Goal: Information Seeking & Learning: Compare options

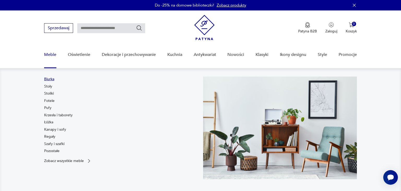
click at [53, 80] on link "Biurka" at bounding box center [49, 78] width 10 height 5
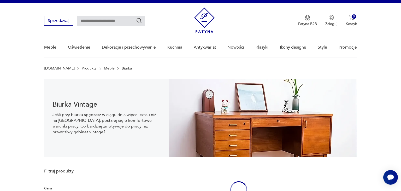
scroll to position [8, 0]
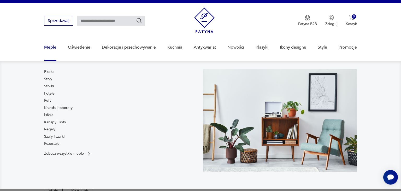
click at [50, 47] on link "Meble" at bounding box center [50, 47] width 12 height 20
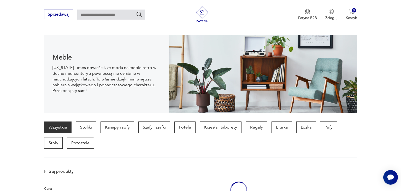
scroll to position [52, 0]
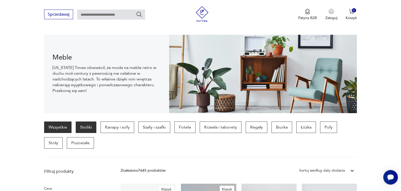
click at [86, 126] on p "Stoliki" at bounding box center [86, 126] width 21 height 11
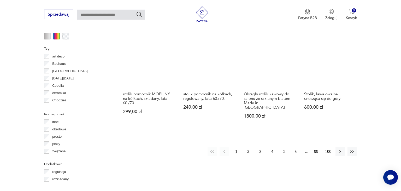
scroll to position [547, 0]
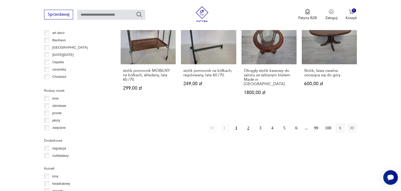
click at [249, 123] on button "2" at bounding box center [247, 127] width 9 height 9
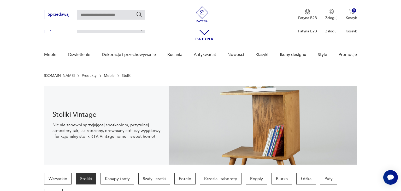
scroll to position [547, 0]
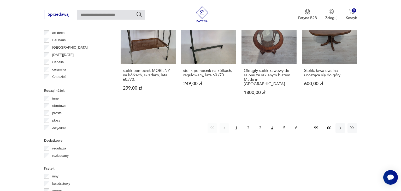
click at [272, 123] on button "4" at bounding box center [271, 127] width 9 height 9
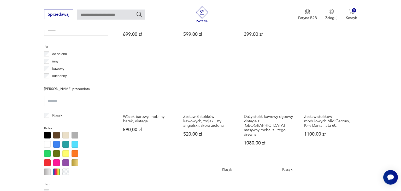
scroll to position [391, 0]
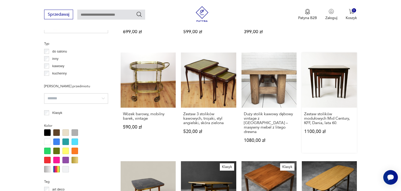
click at [322, 75] on link "Zestaw stolików modułowych Mid Century, KFF, Dania, lata 60. 1100,00 zł" at bounding box center [329, 102] width 55 height 100
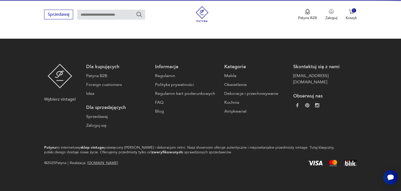
click at [322, 75] on link "[EMAIL_ADDRESS][DOMAIN_NAME]" at bounding box center [325, 79] width 64 height 13
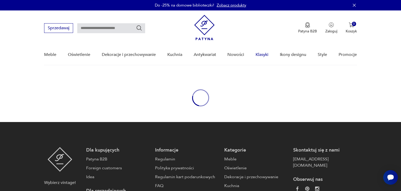
click at [264, 55] on link "Klasyki" at bounding box center [261, 55] width 13 height 20
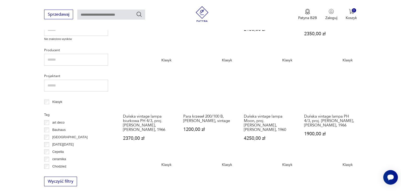
scroll to position [23, 0]
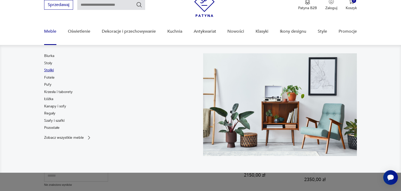
click at [50, 69] on link "Stoliki" at bounding box center [49, 70] width 10 height 5
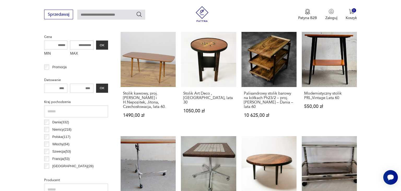
scroll to position [205, 0]
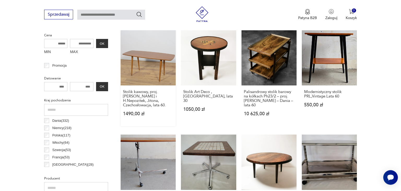
click at [149, 74] on link "Stolik kawowy, proj. [PERSON_NAME] i H.Nepozitek, Jitona, Czechosłowacja, lata …" at bounding box center [148, 78] width 55 height 96
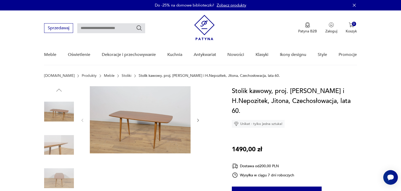
click at [147, 103] on img at bounding box center [140, 119] width 101 height 67
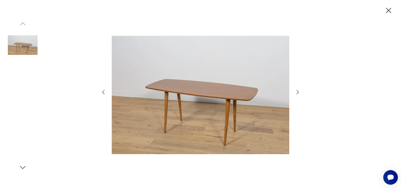
click at [147, 103] on img at bounding box center [200, 95] width 177 height 153
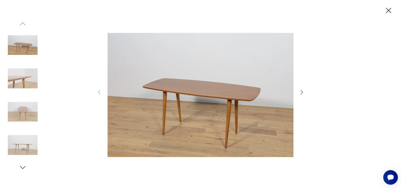
click at [304, 92] on icon "button" at bounding box center [301, 92] width 6 height 6
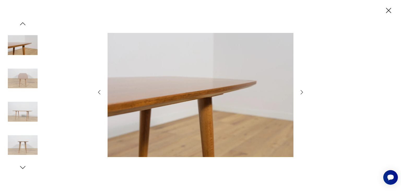
click at [304, 92] on icon "button" at bounding box center [301, 92] width 6 height 6
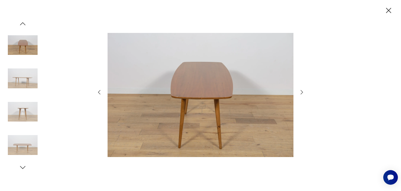
click at [304, 92] on icon "button" at bounding box center [301, 92] width 6 height 6
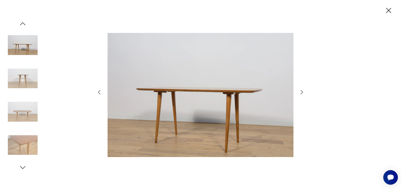
click at [302, 92] on icon "button" at bounding box center [302, 92] width 2 height 4
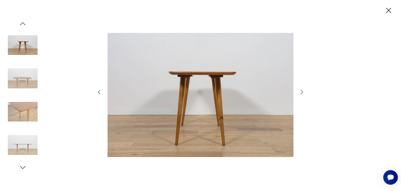
click at [302, 92] on icon "button" at bounding box center [302, 92] width 2 height 4
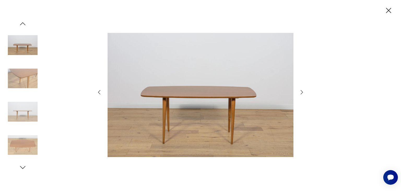
click at [302, 92] on icon "button" at bounding box center [302, 92] width 2 height 4
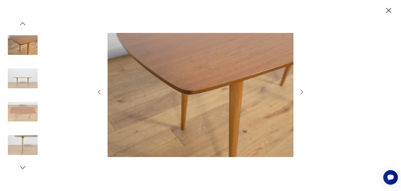
click at [25, 21] on icon "button" at bounding box center [23, 24] width 8 height 8
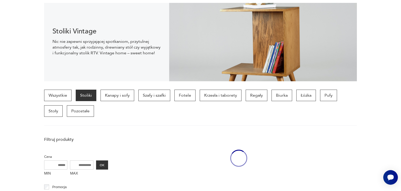
scroll to position [1042, 0]
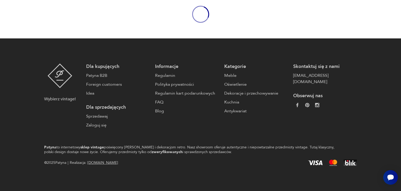
scroll to position [23, 0]
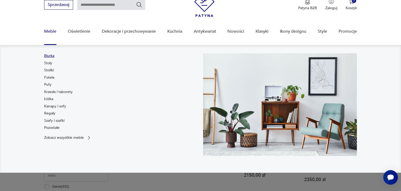
click at [49, 55] on link "Biurka" at bounding box center [49, 55] width 10 height 5
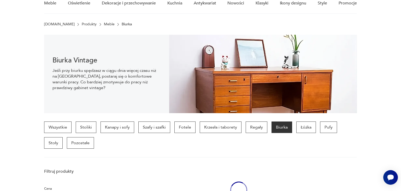
scroll to position [52, 0]
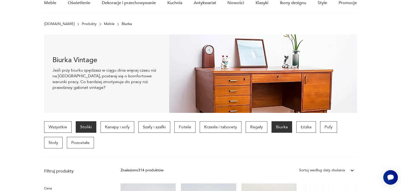
click at [86, 127] on p "Stoliki" at bounding box center [86, 126] width 21 height 11
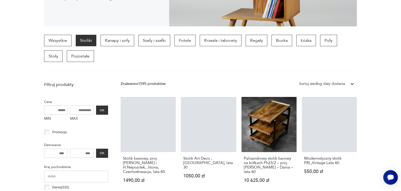
scroll to position [138, 0]
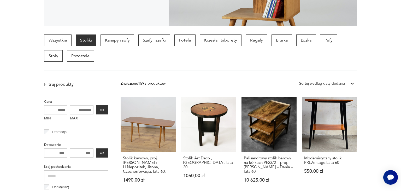
click at [86, 40] on p "Stoliki" at bounding box center [86, 39] width 21 height 11
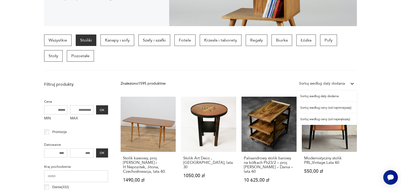
click at [351, 83] on icon at bounding box center [351, 84] width 3 height 2
click at [342, 94] on div "Sortuj według daty dodania" at bounding box center [326, 95] width 60 height 11
